Goal: Task Accomplishment & Management: Use online tool/utility

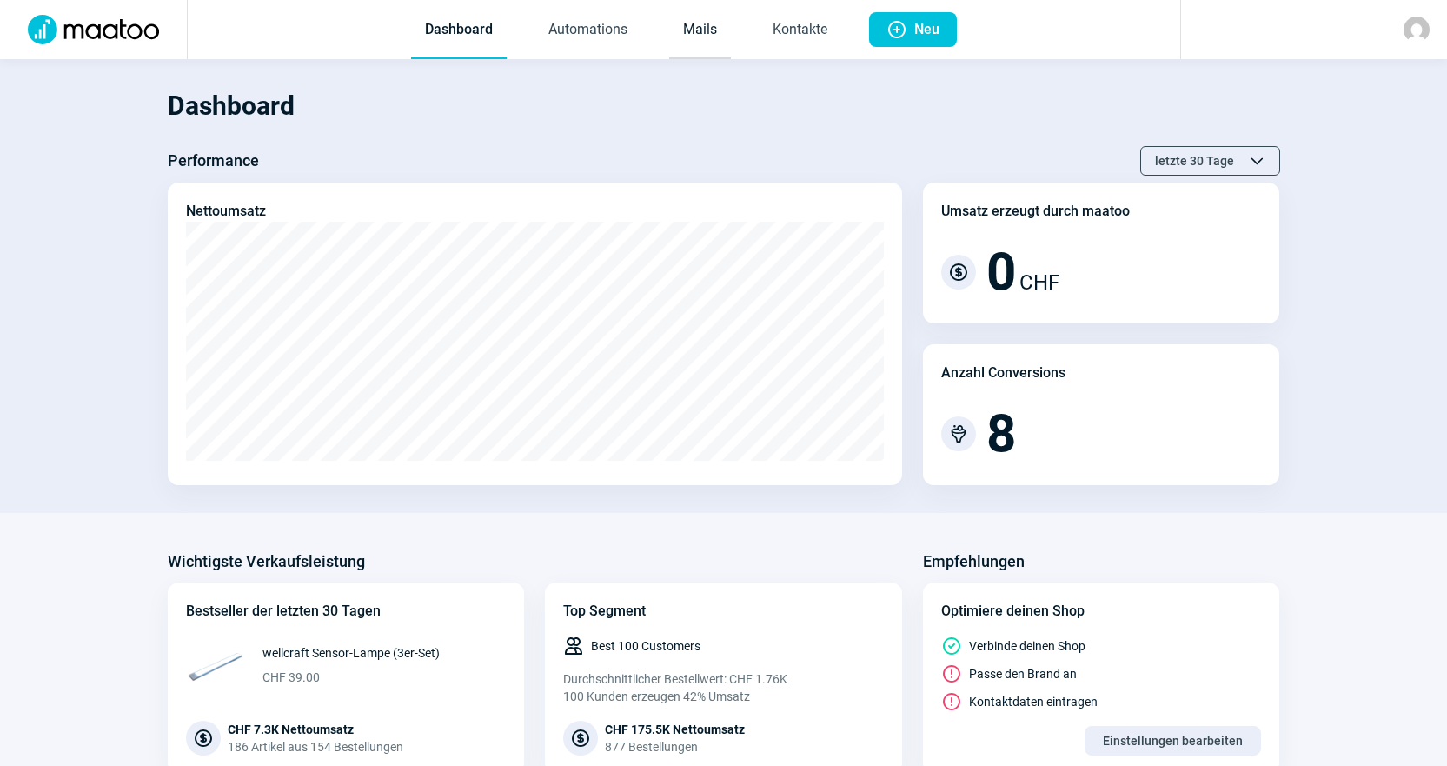
click at [685, 42] on link "Mails" at bounding box center [700, 30] width 62 height 57
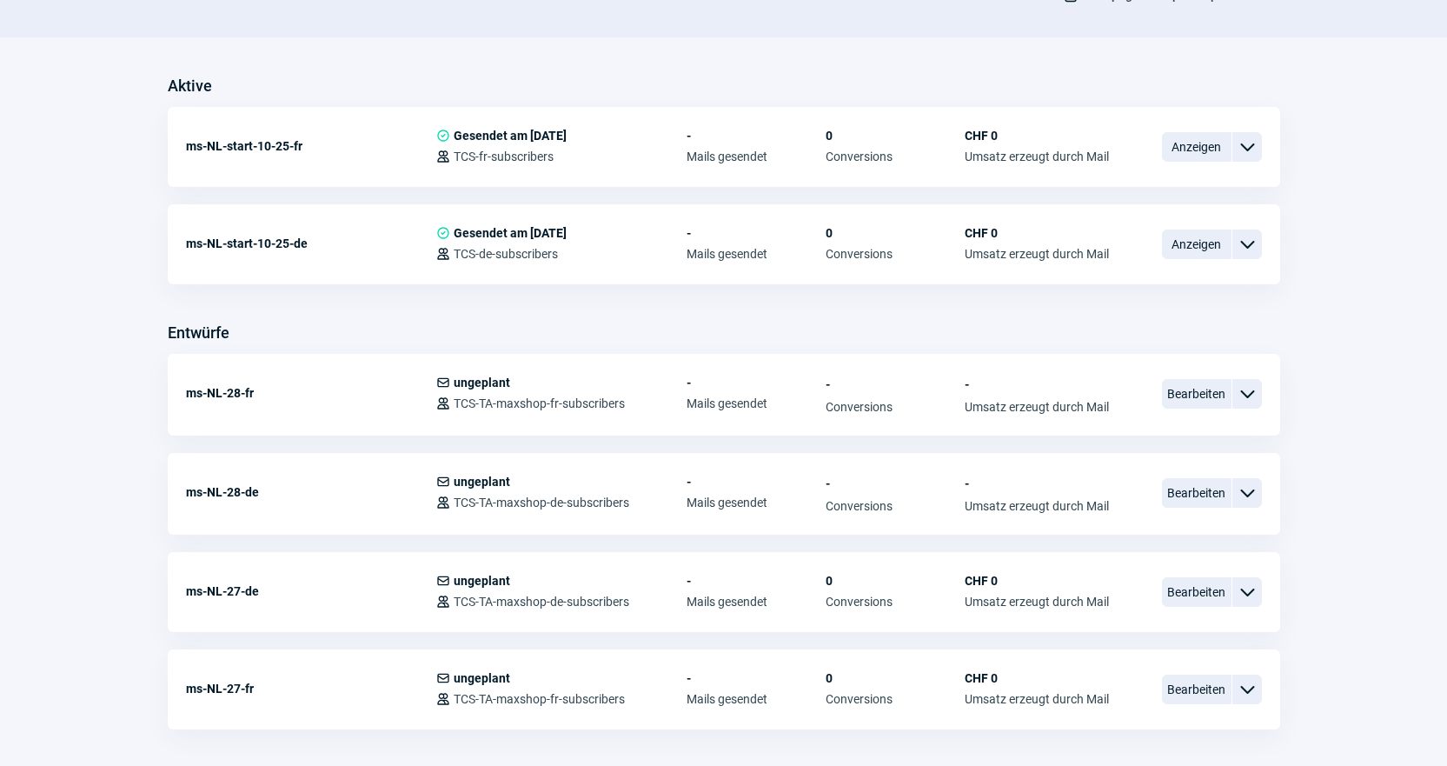
scroll to position [434, 0]
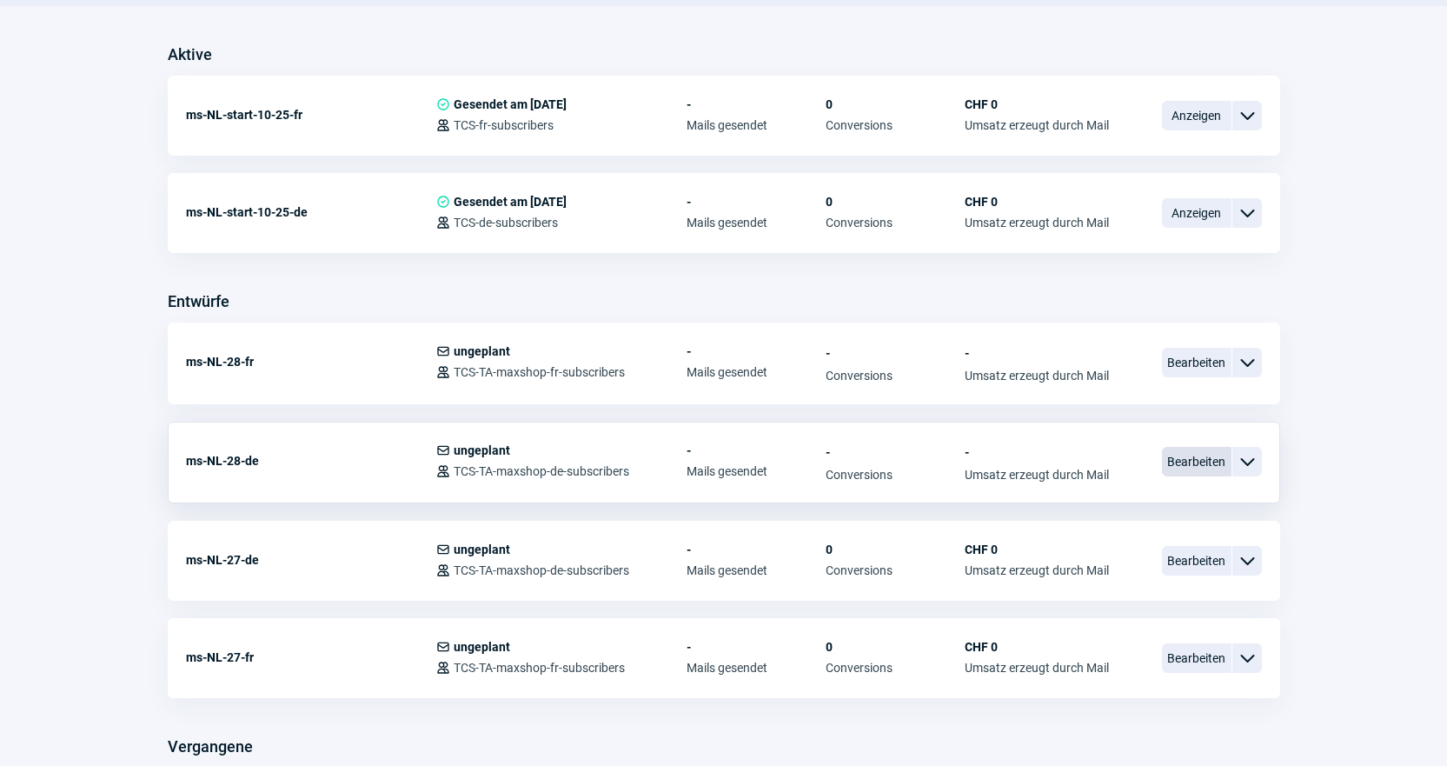
click at [1203, 461] on span "Bearbeiten" at bounding box center [1197, 462] width 70 height 30
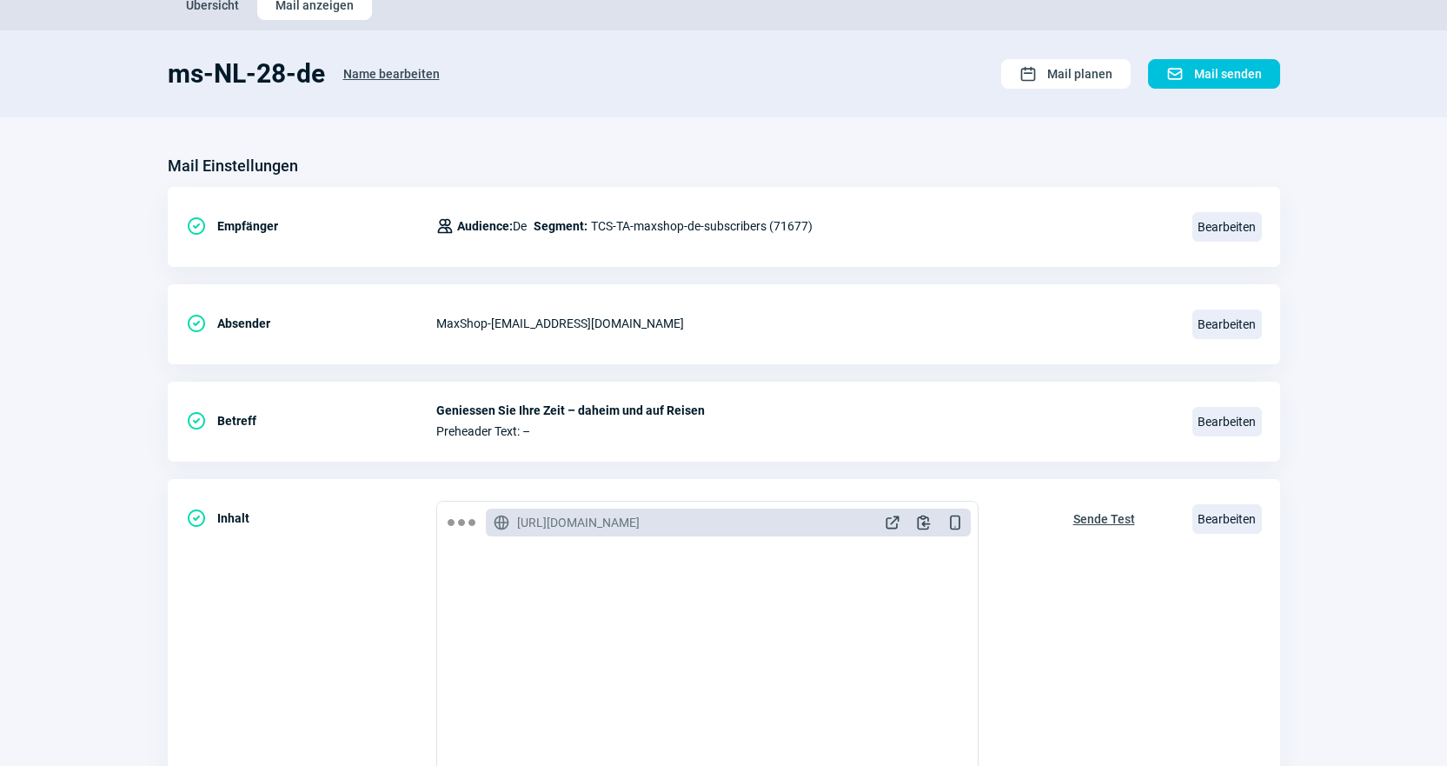
scroll to position [174, 0]
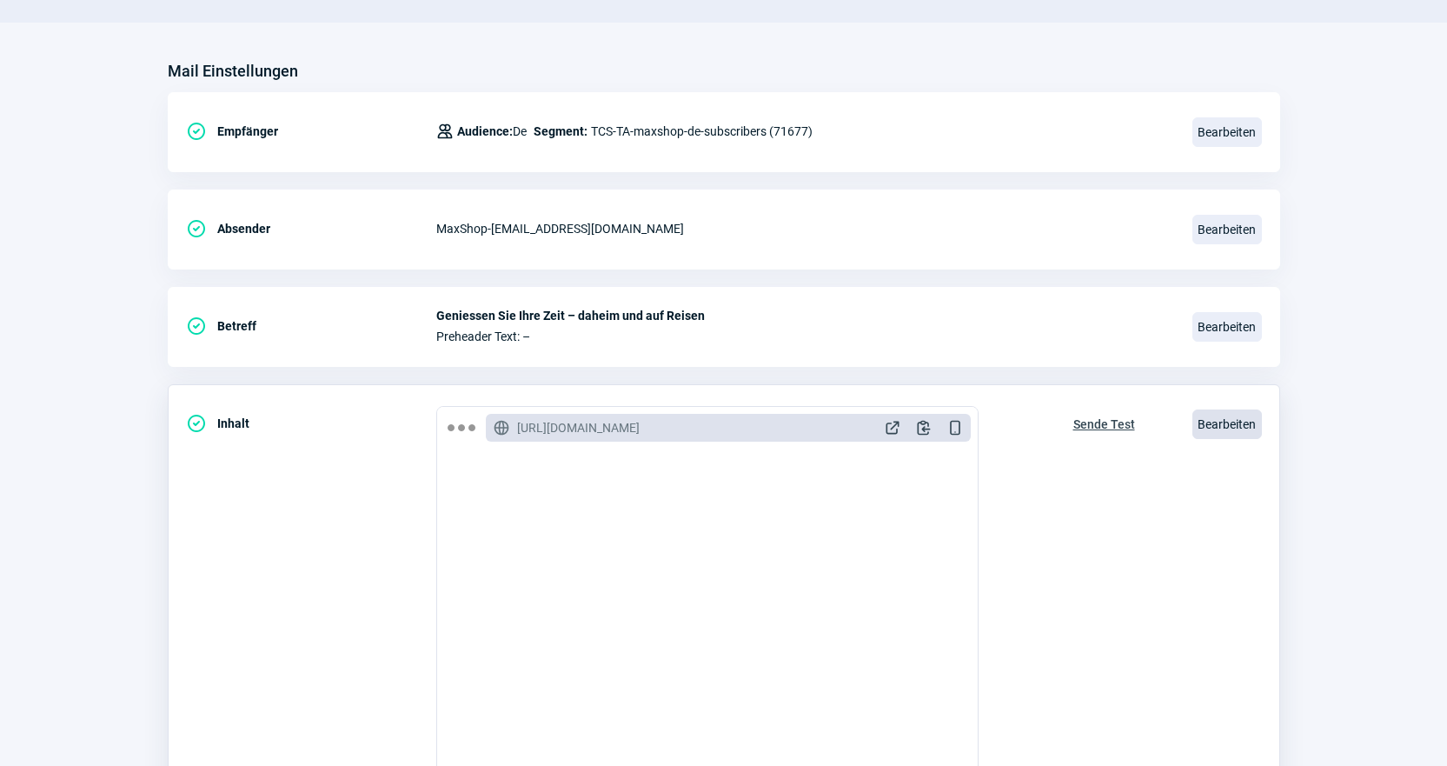
click at [1246, 422] on span "Bearbeiten" at bounding box center [1227, 424] width 70 height 30
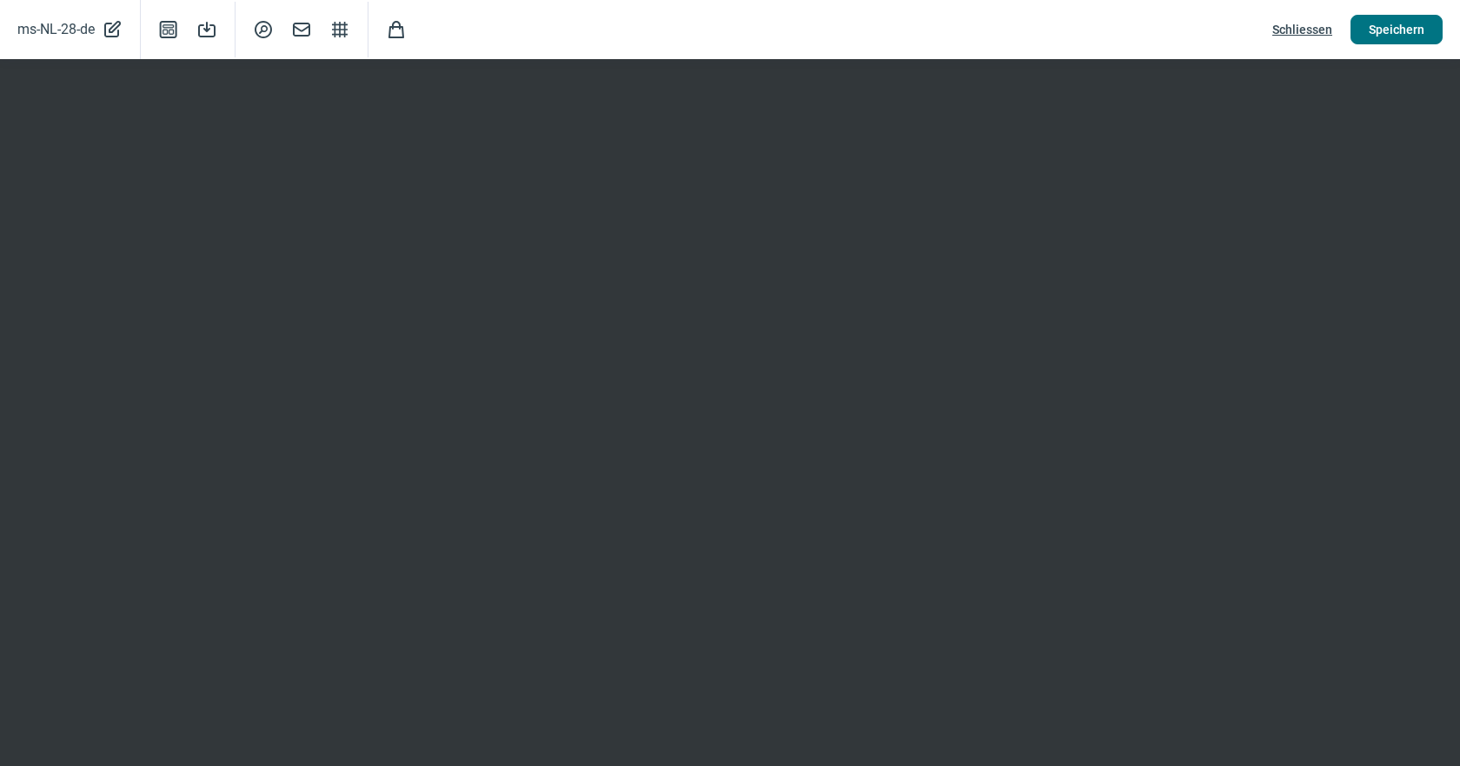
click at [1389, 30] on span "Speichern" at bounding box center [1397, 30] width 56 height 28
click at [1297, 23] on span "Schliessen" at bounding box center [1302, 30] width 60 height 28
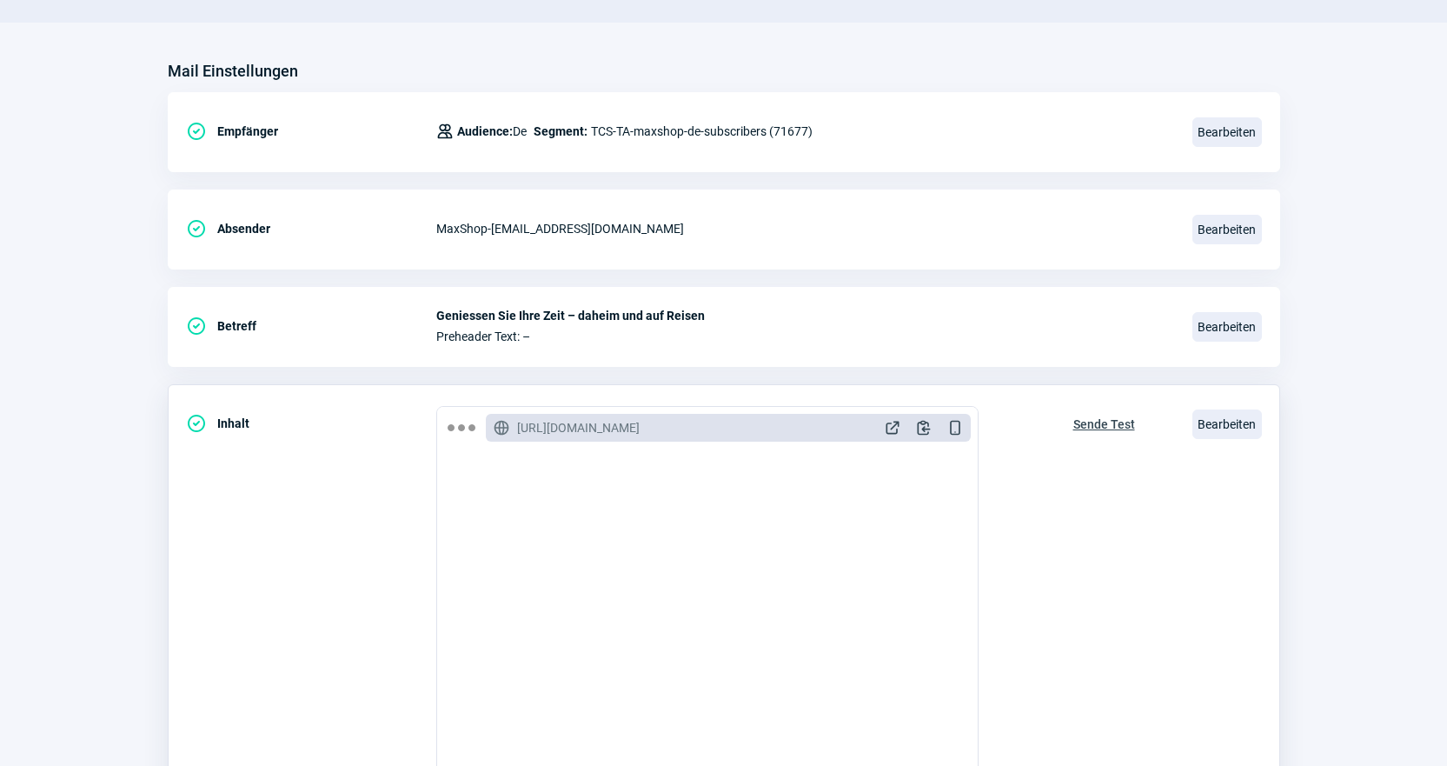
click at [1104, 425] on span "Sende Test" at bounding box center [1104, 424] width 62 height 28
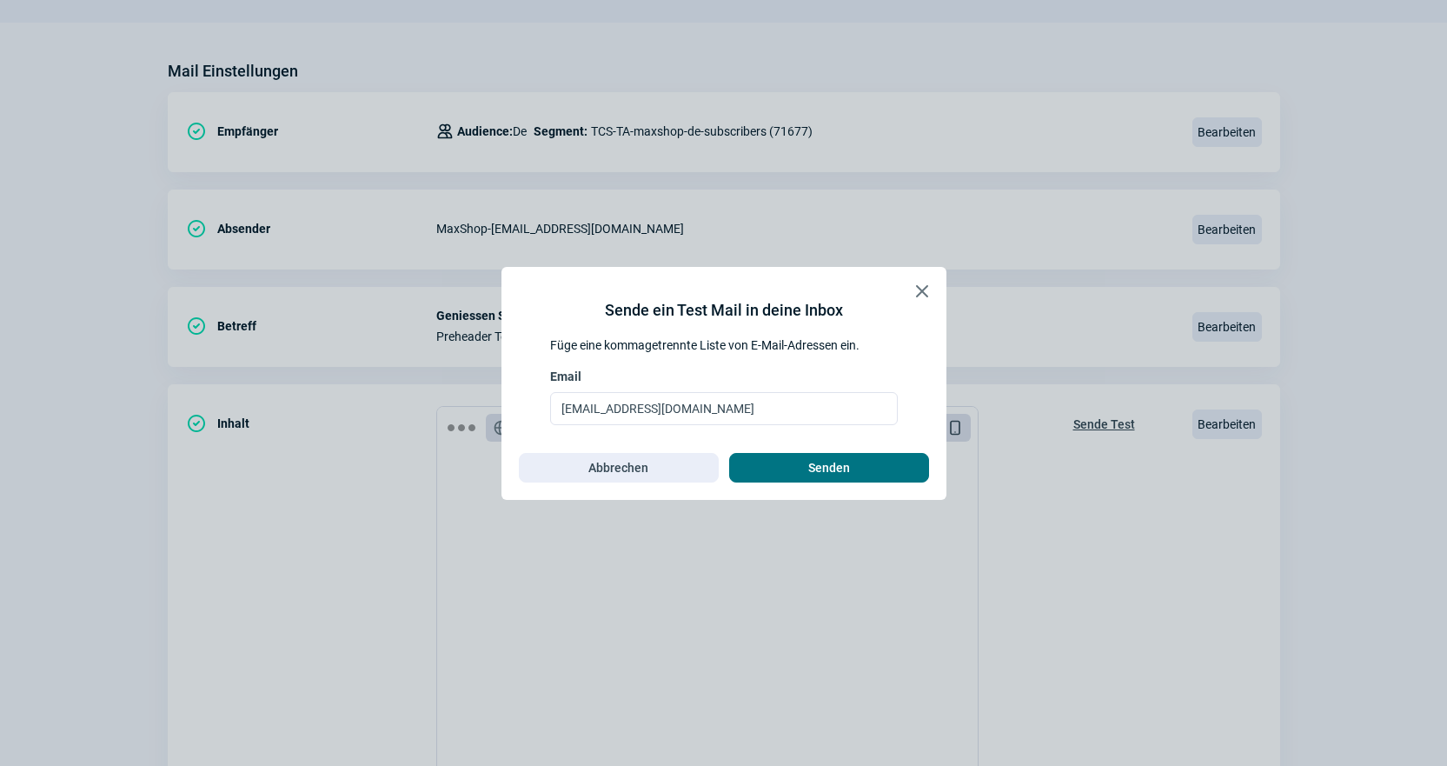
click at [895, 481] on span "Senden" at bounding box center [828, 468] width 163 height 28
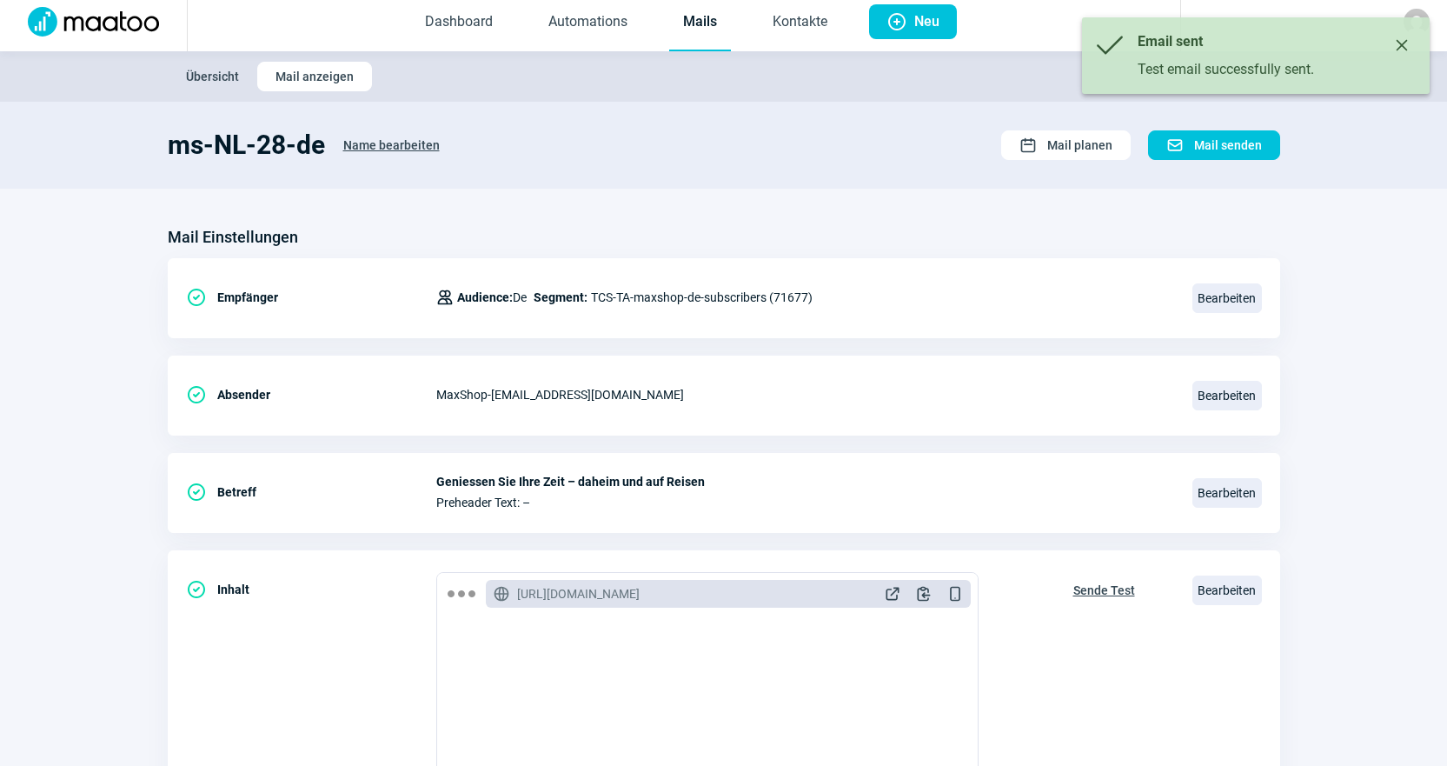
scroll to position [0, 0]
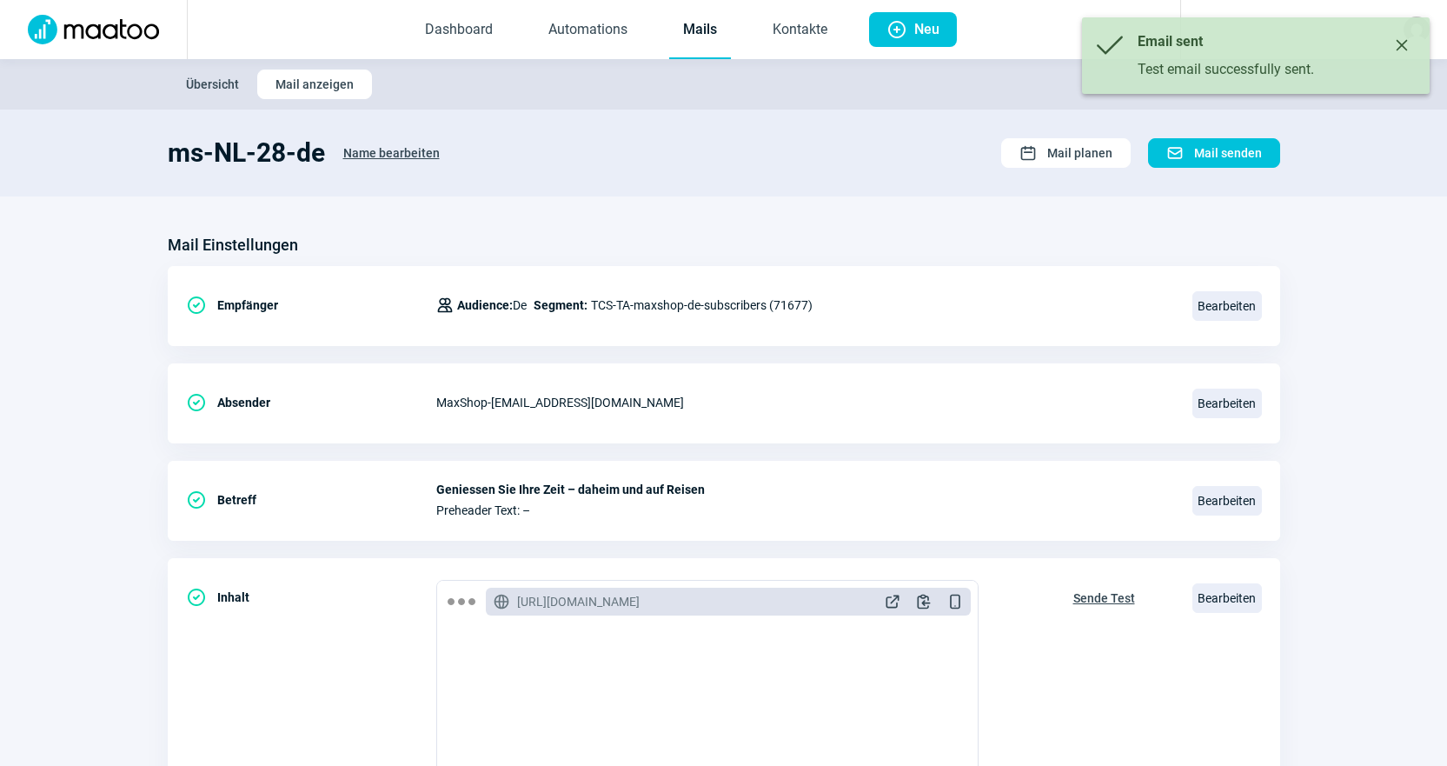
click at [677, 25] on link "Mails" at bounding box center [700, 30] width 62 height 57
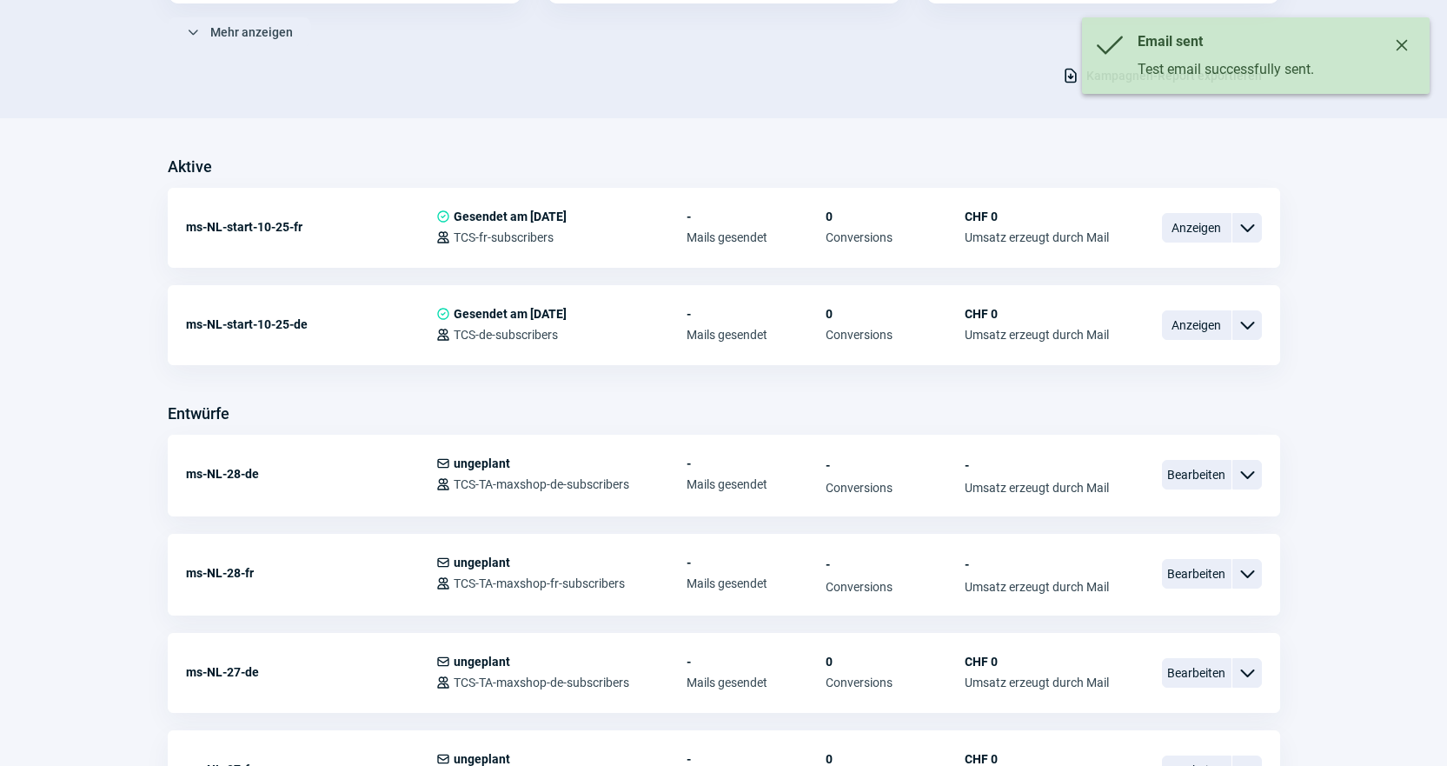
scroll to position [434, 0]
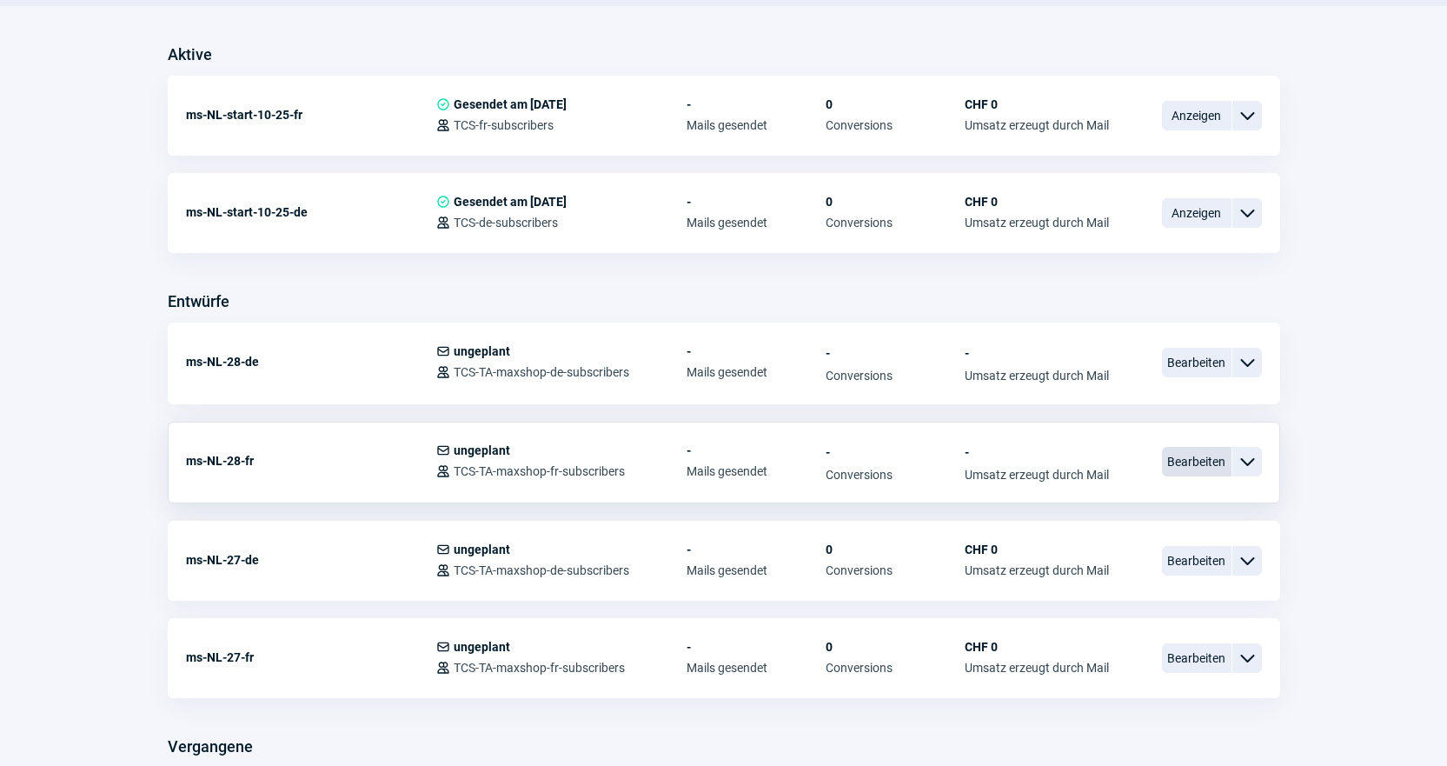
click at [1197, 463] on span "Bearbeiten" at bounding box center [1197, 462] width 70 height 30
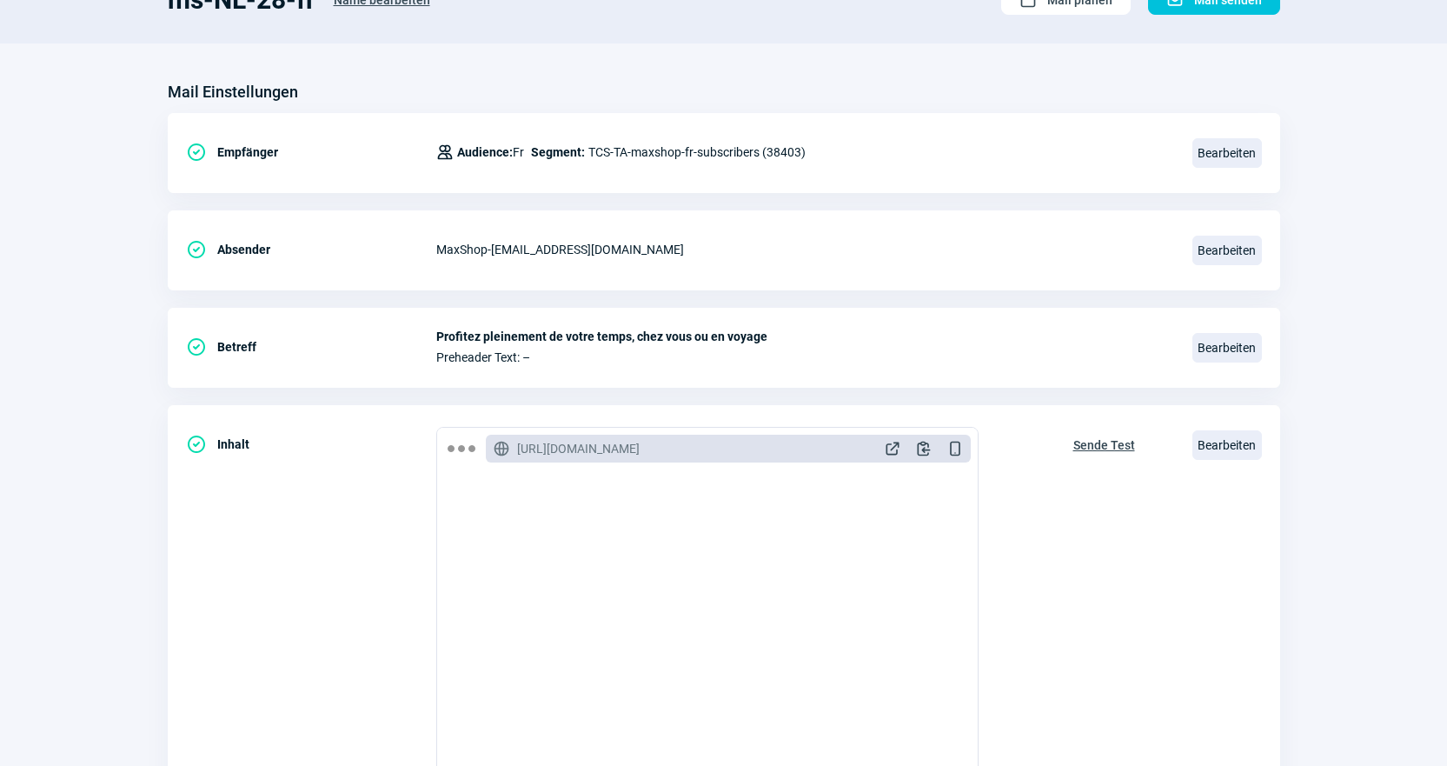
scroll to position [174, 0]
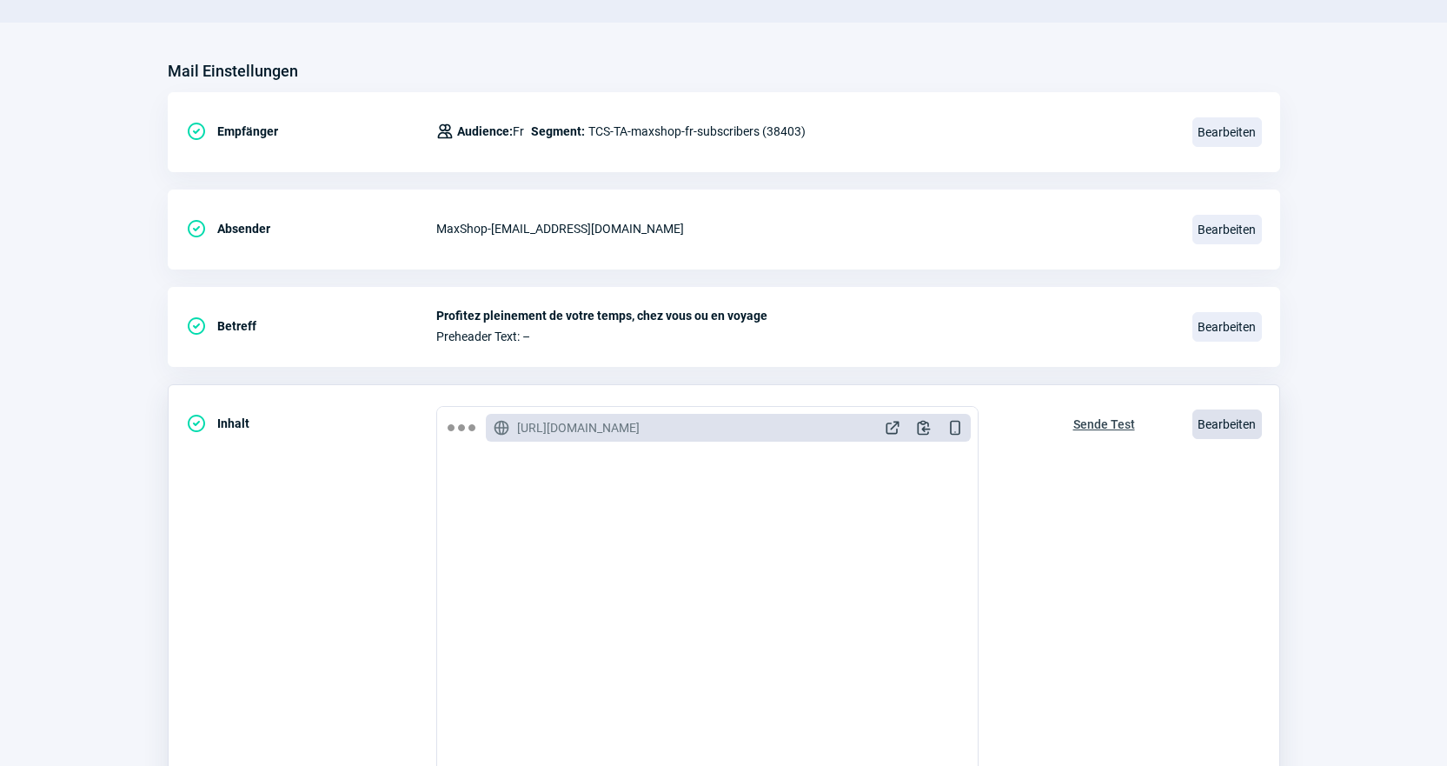
click at [1199, 422] on span "Bearbeiten" at bounding box center [1227, 424] width 70 height 30
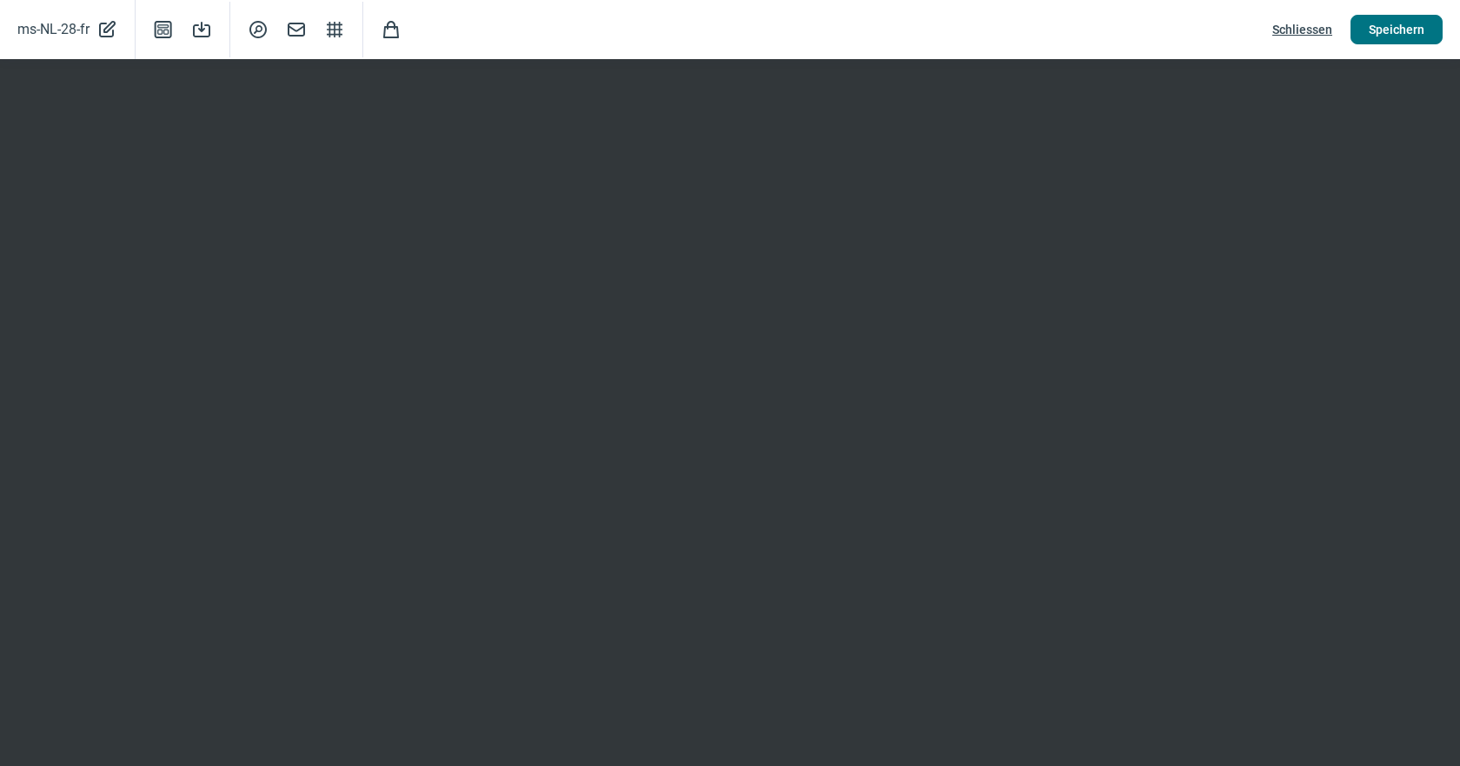
click at [1421, 29] on span "Speichern" at bounding box center [1397, 30] width 56 height 28
click at [1401, 26] on span "Speichern" at bounding box center [1397, 30] width 56 height 28
click at [1357, 30] on button "Speichern" at bounding box center [1396, 30] width 92 height 30
click at [1309, 25] on span "Schliessen" at bounding box center [1302, 30] width 60 height 28
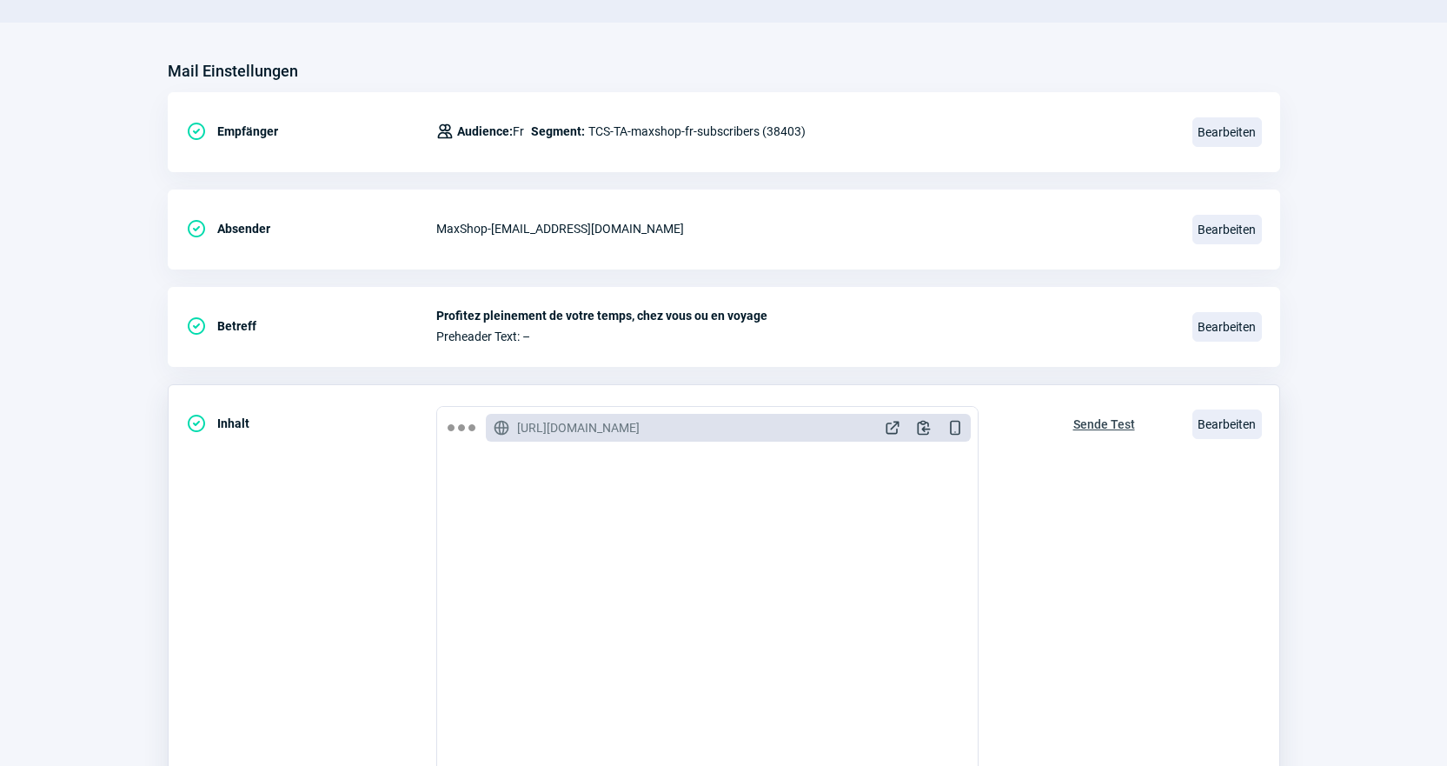
click at [1118, 421] on span "Sende Test" at bounding box center [1104, 424] width 62 height 28
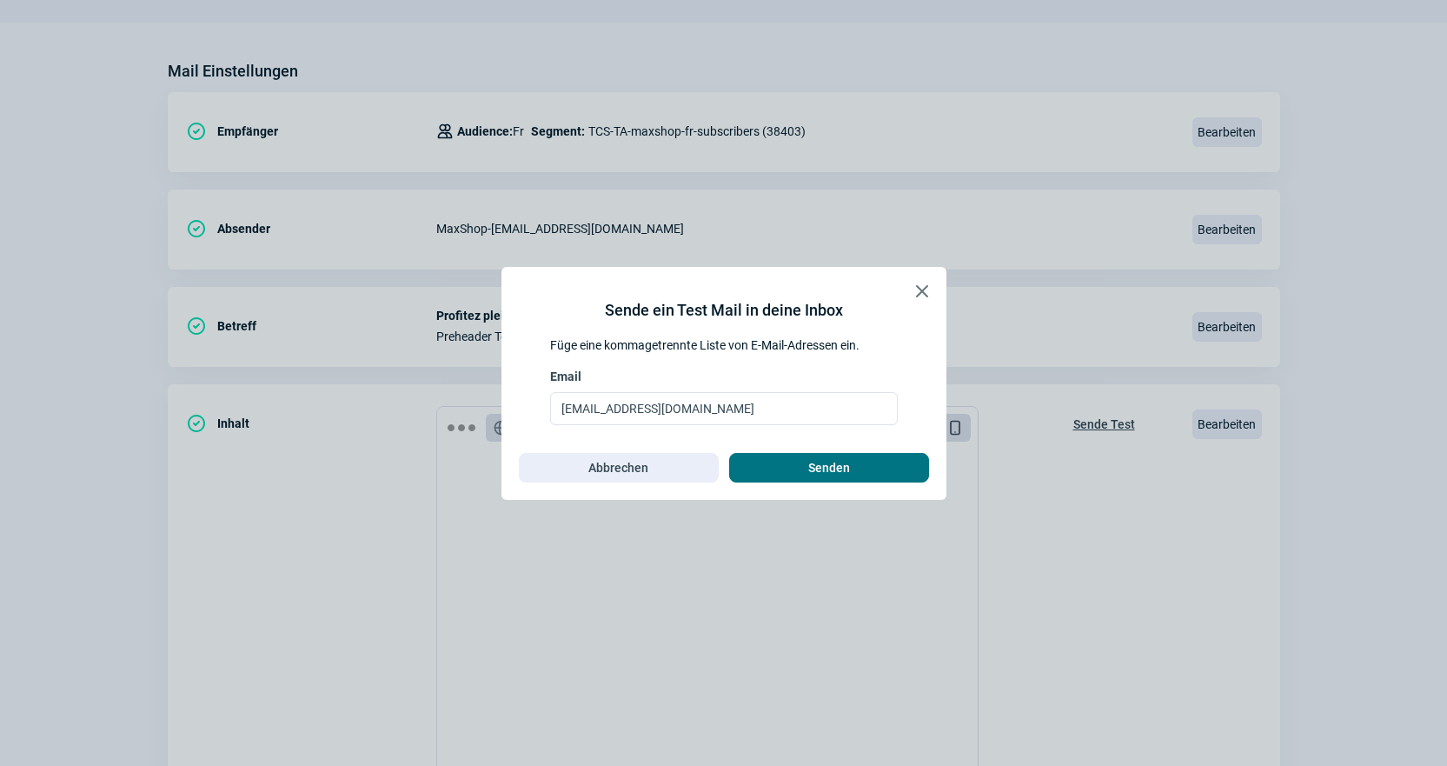
click at [813, 481] on button "Senden" at bounding box center [829, 468] width 200 height 30
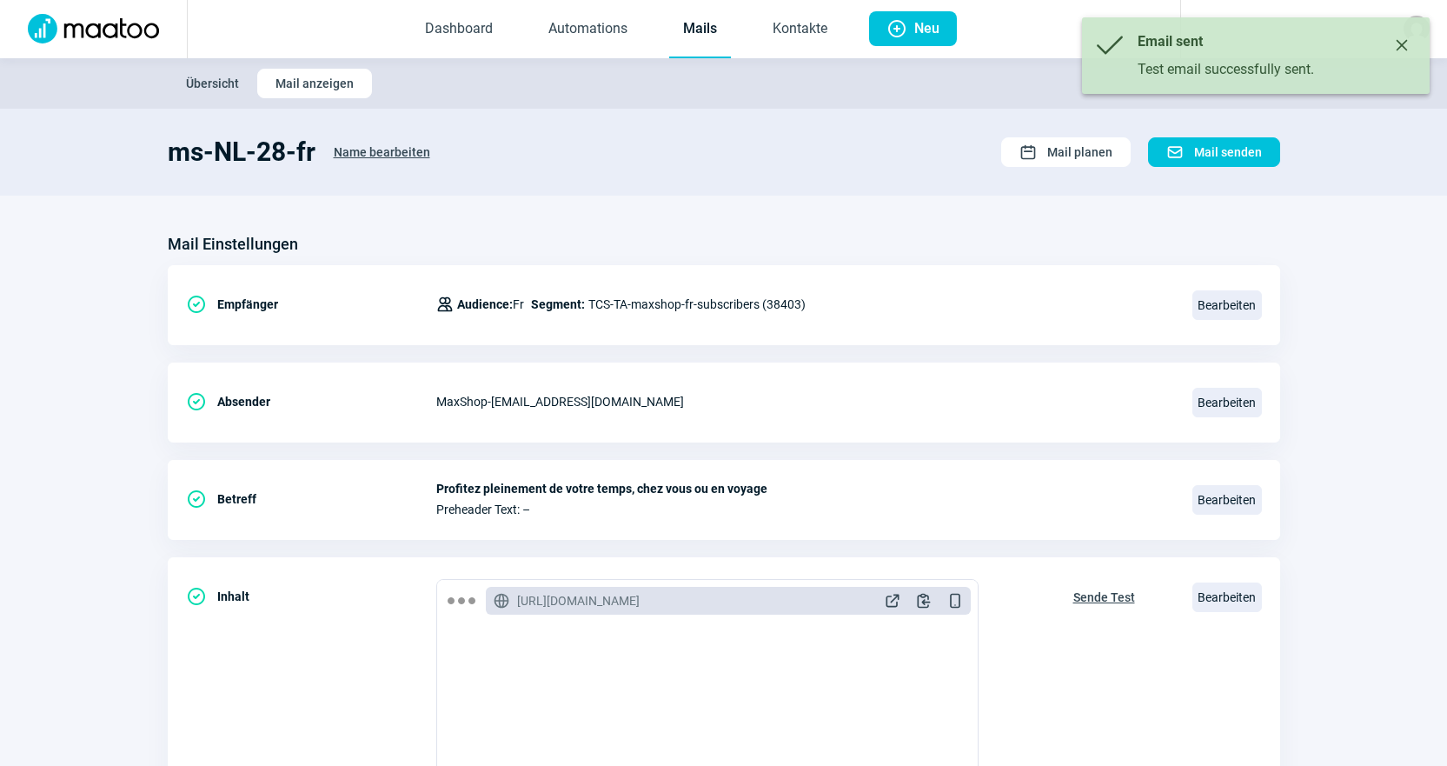
scroll to position [0, 0]
click at [706, 26] on link "Mails" at bounding box center [700, 30] width 62 height 57
